Goal: Find specific page/section: Find specific page/section

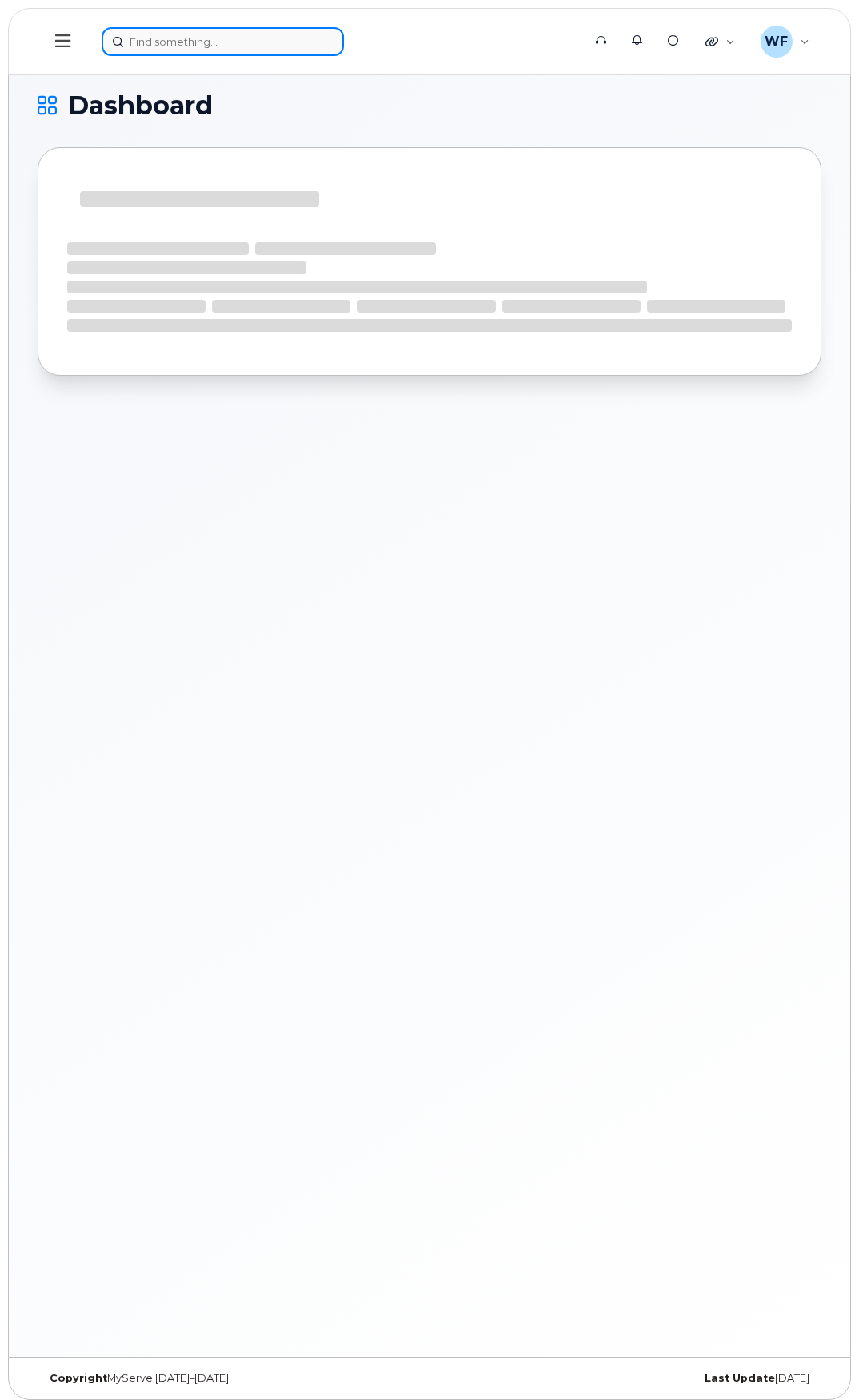
click at [148, 35] on input at bounding box center [223, 41] width 243 height 29
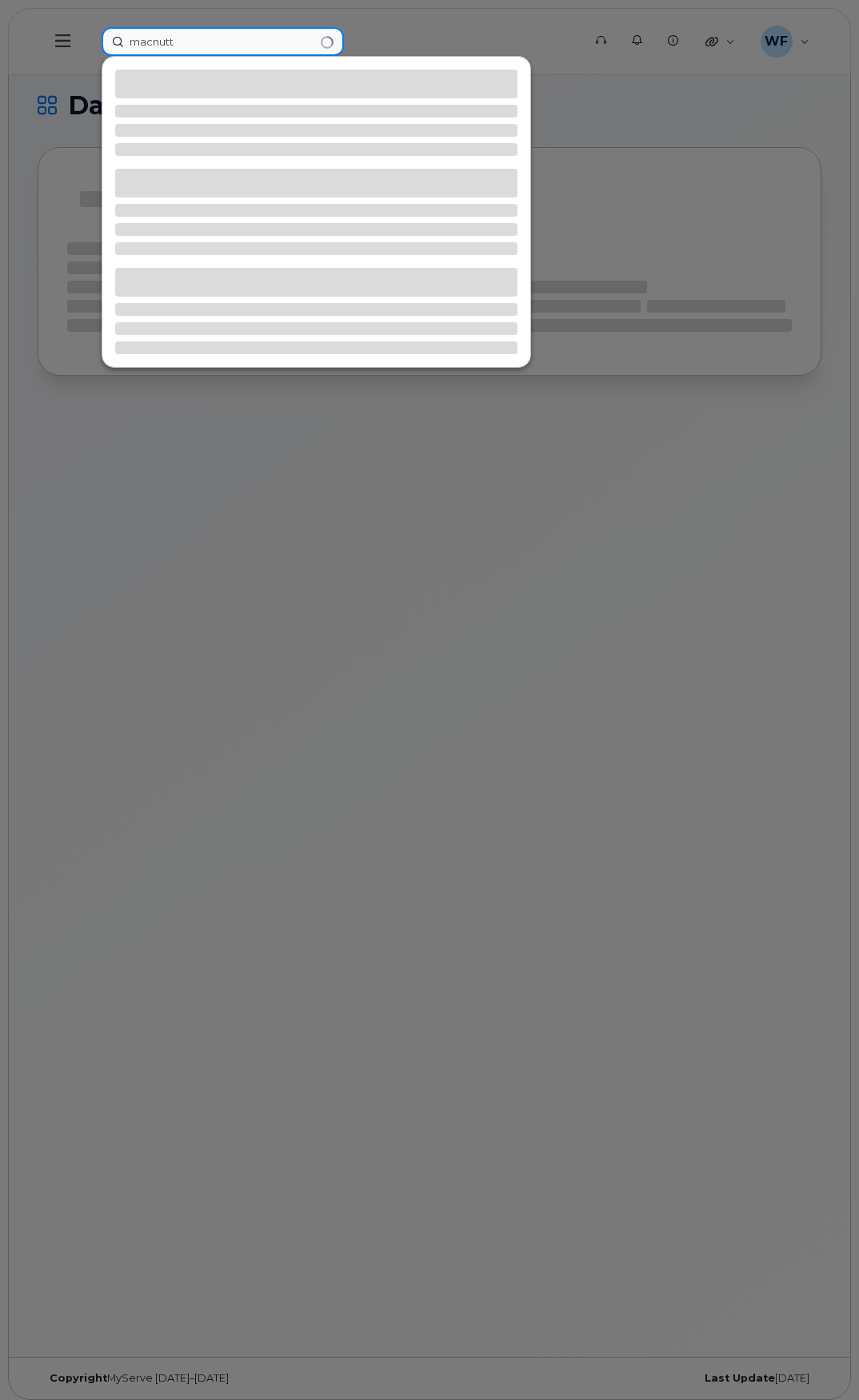
type input "macnutt"
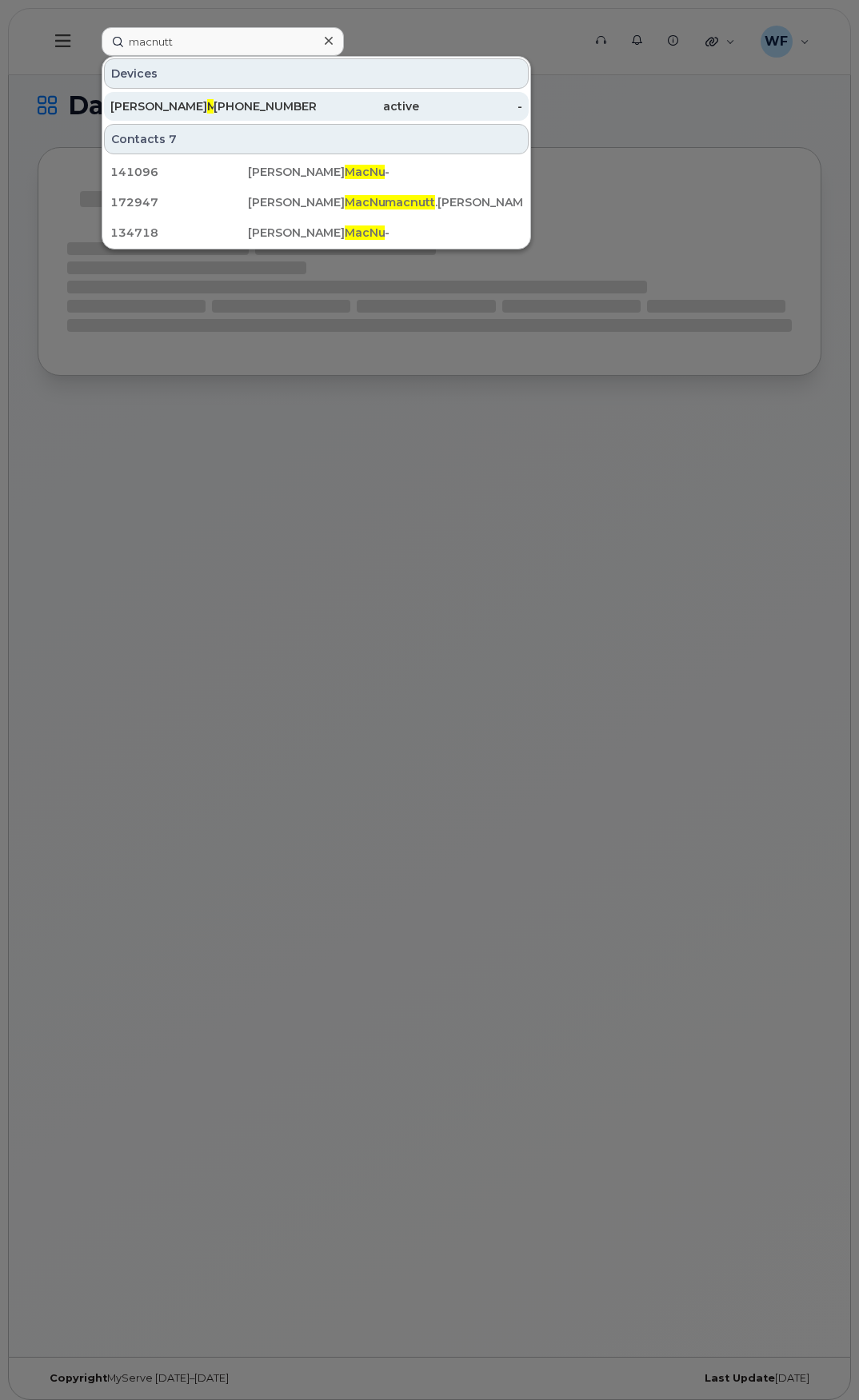
drag, startPoint x: 163, startPoint y: 106, endPoint x: 167, endPoint y: 116, distance: 10.8
click at [207, 106] on span "Macnutt" at bounding box center [232, 106] width 50 height 14
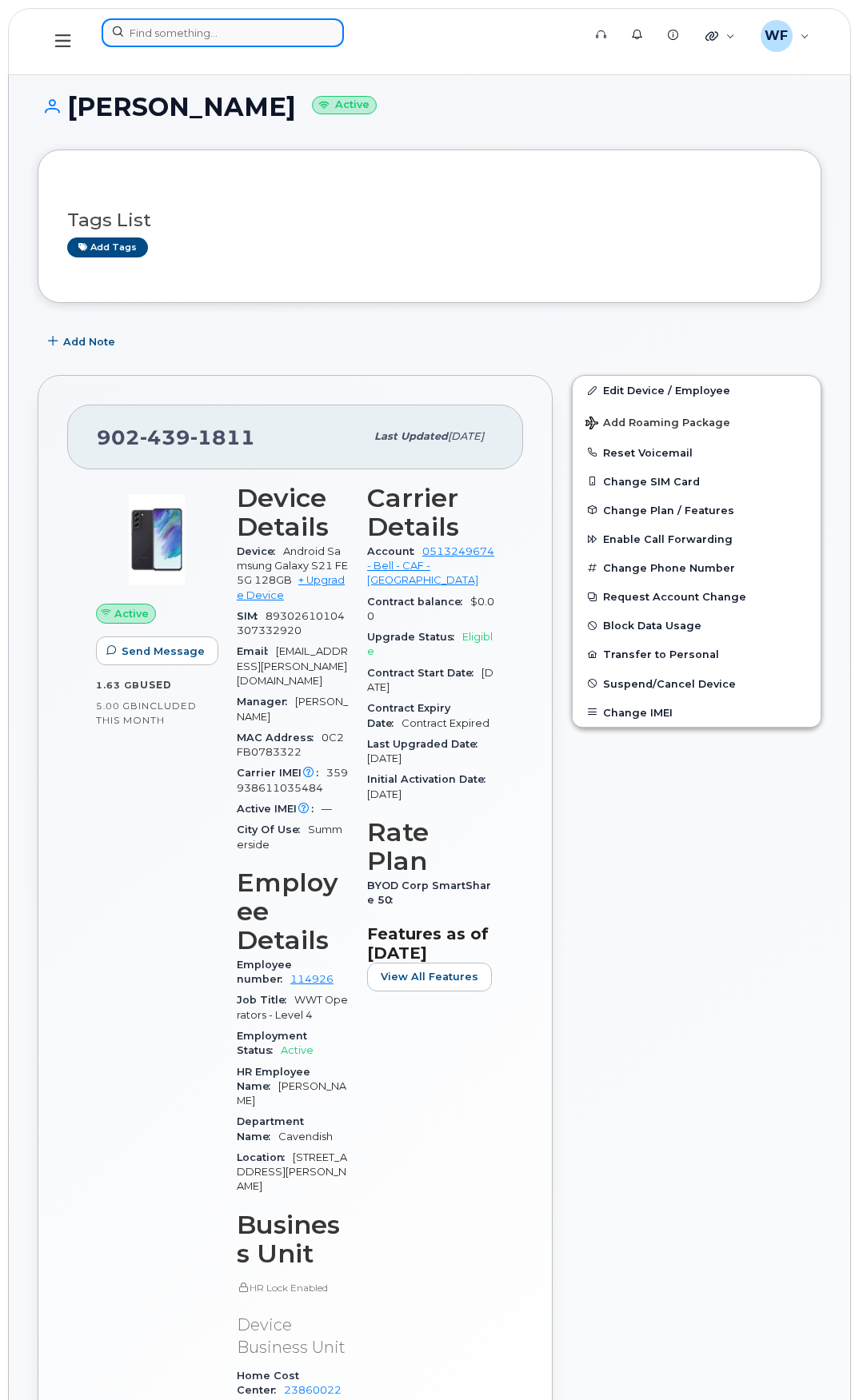
click at [141, 39] on input at bounding box center [223, 32] width 243 height 29
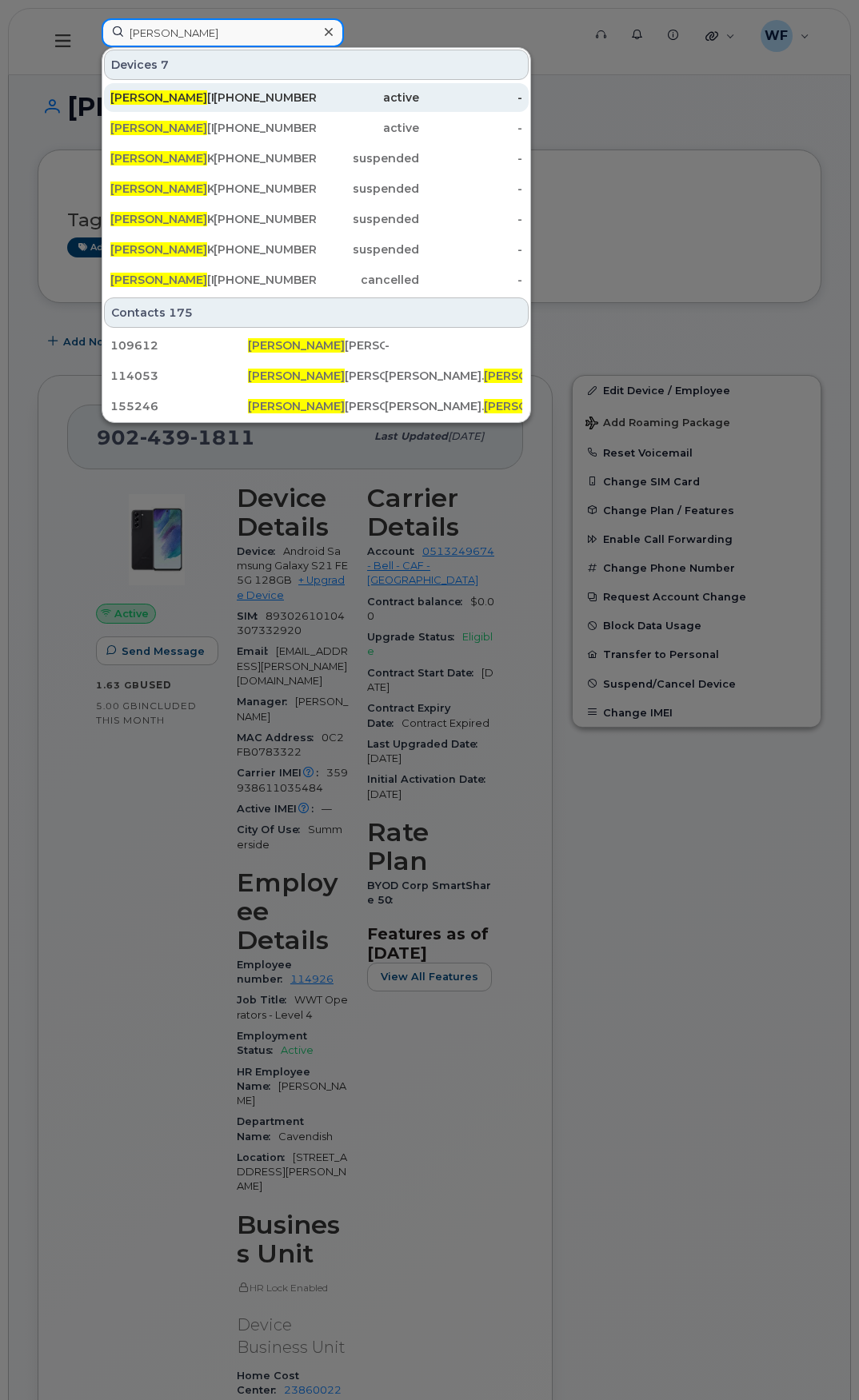
type input "emily"
click at [177, 97] on div "Emily Duggan" at bounding box center [162, 97] width 103 height 16
